Goal: Navigation & Orientation: Find specific page/section

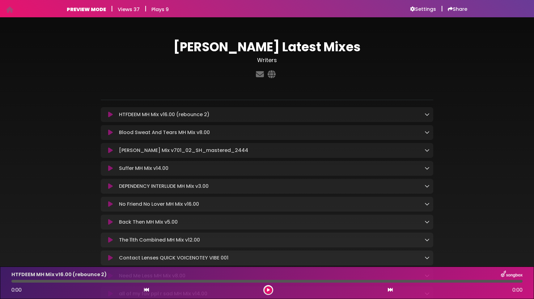
click at [427, 168] on icon at bounding box center [427, 168] width 5 height 5
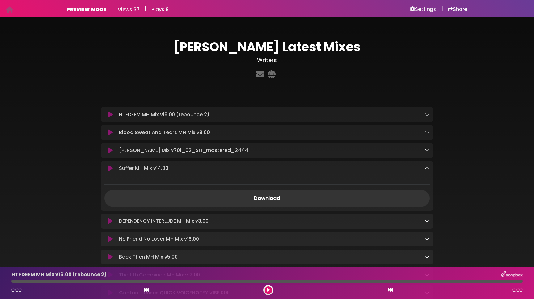
click at [427, 168] on icon at bounding box center [427, 168] width 5 height 5
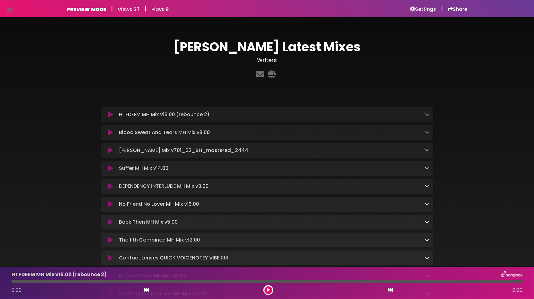
scroll to position [2, 0]
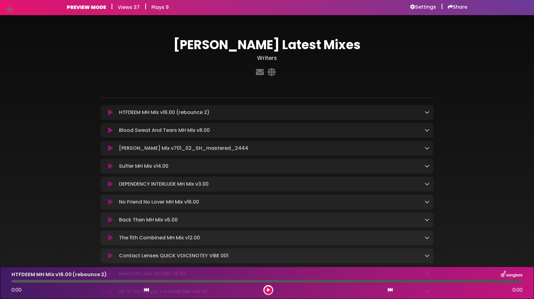
click at [423, 129] on div "Blood Sweat And Tears MH Mix v8.00 Loading Track..." at bounding box center [273, 130] width 313 height 7
click at [429, 129] on icon at bounding box center [427, 130] width 5 height 5
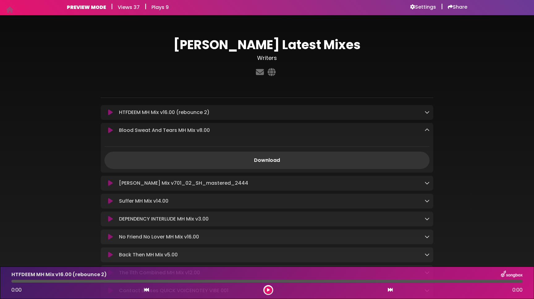
click at [146, 130] on p "Blood Sweat And Tears MH Mix v8.00 Loading Track..." at bounding box center [164, 130] width 91 height 7
click at [11, 10] on icon at bounding box center [9, 10] width 7 height 0
